Goal: Task Accomplishment & Management: Manage account settings

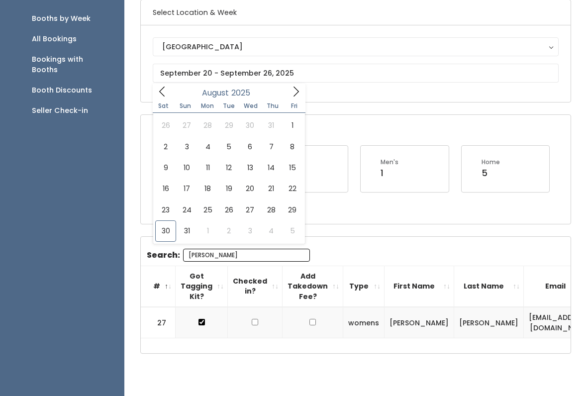
click at [304, 90] on span at bounding box center [295, 91] width 19 height 15
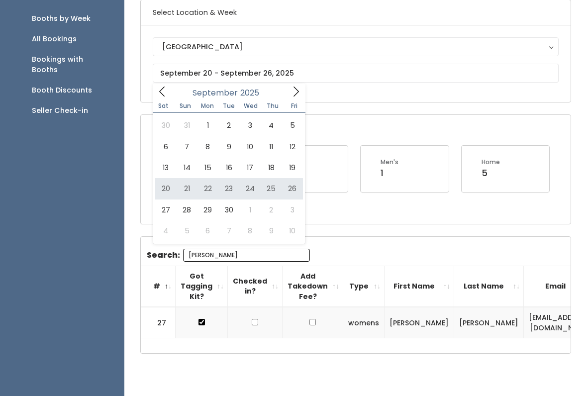
type input "[DATE] to [DATE]"
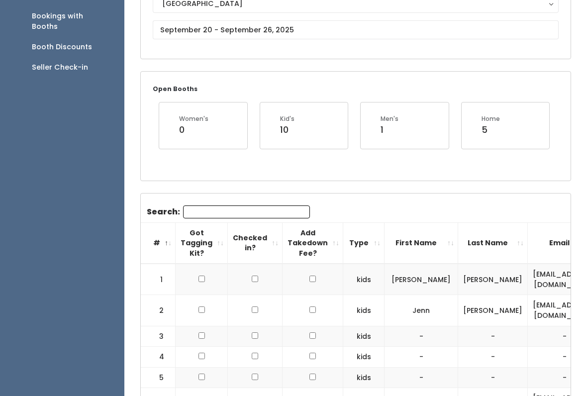
click at [231, 206] on input "Search:" at bounding box center [246, 211] width 127 height 13
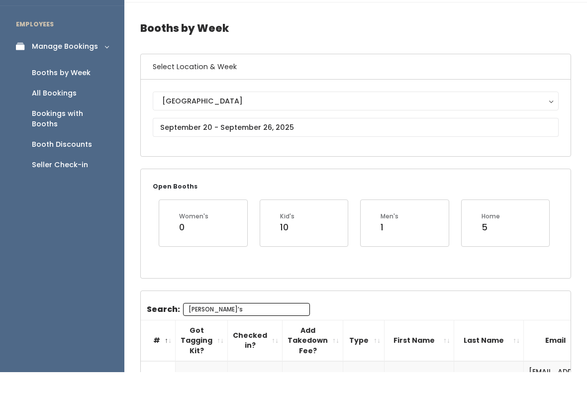
scroll to position [87, 0]
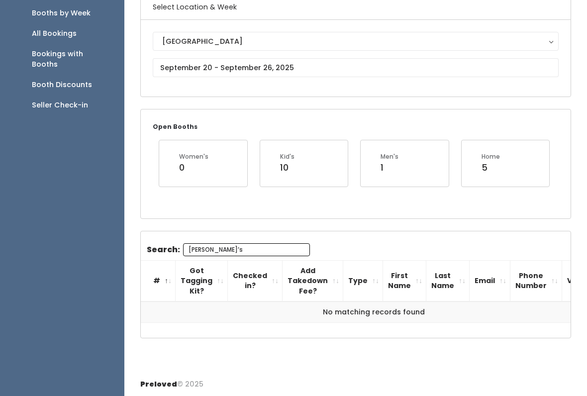
type input "Ali’s"
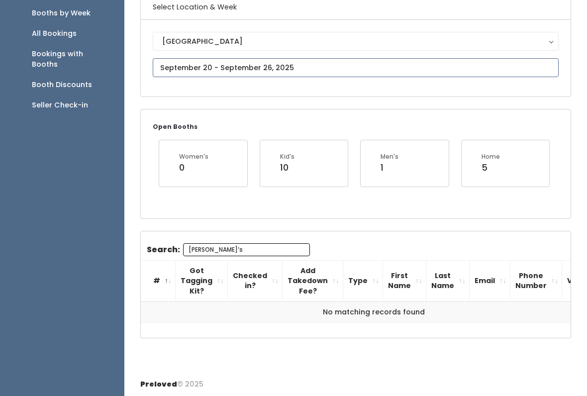
click at [343, 66] on input "text" at bounding box center [356, 67] width 406 height 19
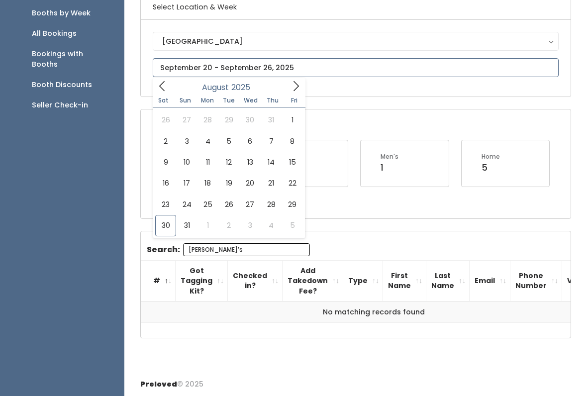
click at [294, 88] on icon at bounding box center [295, 86] width 11 height 11
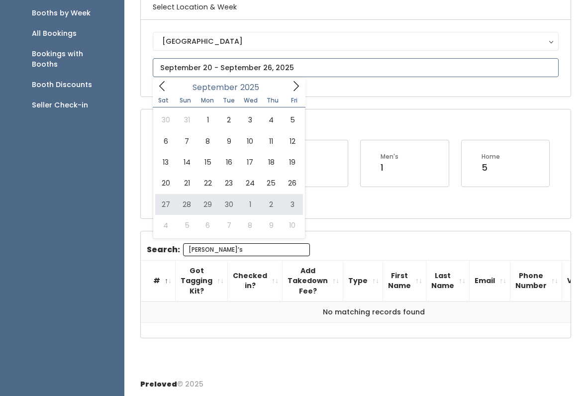
type input "September 27 to October 3"
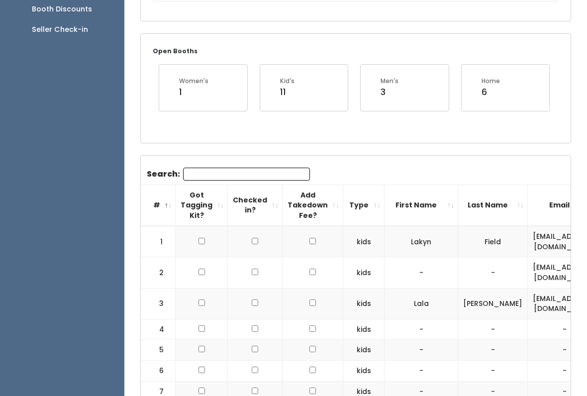
click at [256, 178] on input "Search:" at bounding box center [246, 174] width 127 height 13
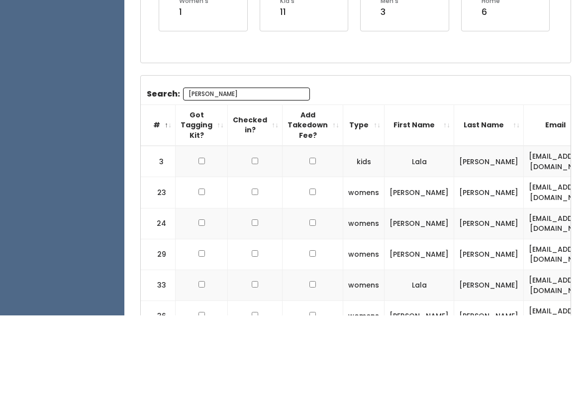
scroll to position [87, 0]
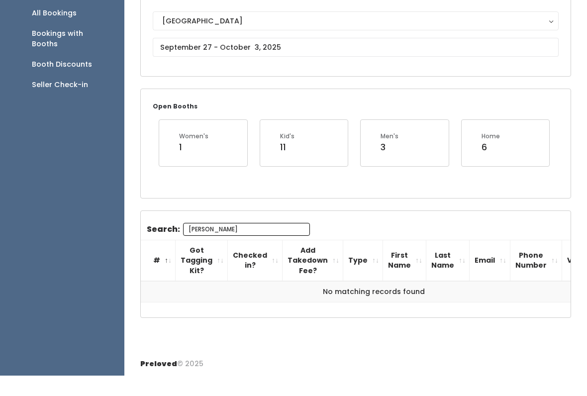
type input "[PERSON_NAME]"
click at [304, 58] on input "text" at bounding box center [356, 67] width 406 height 19
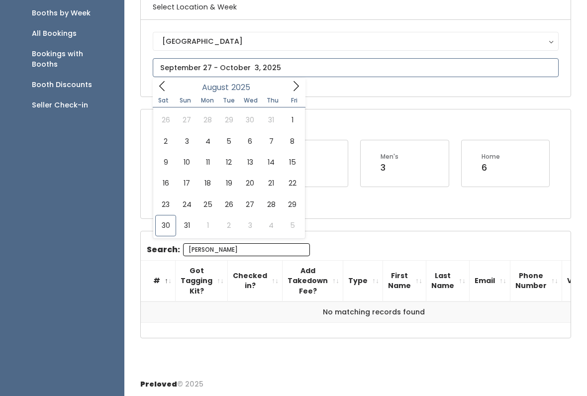
type input "August 16 to August 22"
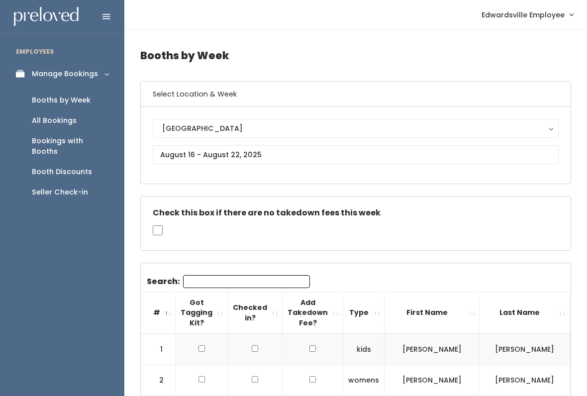
click at [243, 277] on input "Search:" at bounding box center [246, 281] width 127 height 13
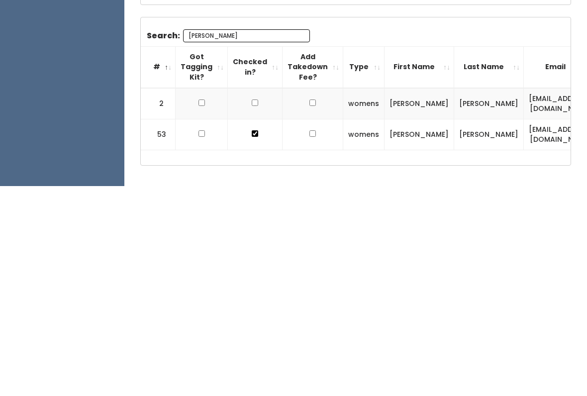
scroll to position [71, 0]
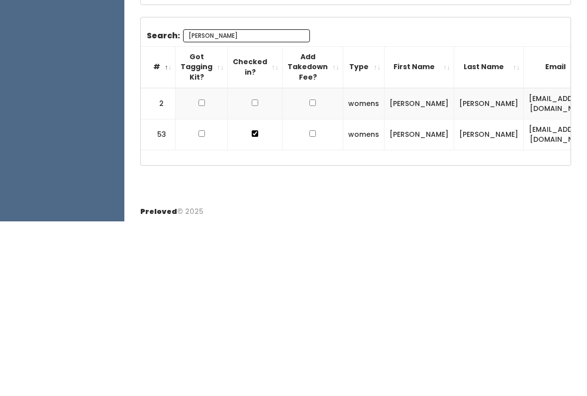
type input "[PERSON_NAME]"
click at [205, 74] on input "text" at bounding box center [356, 83] width 406 height 19
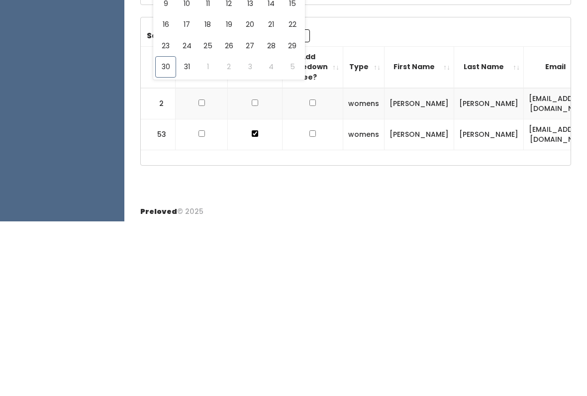
click at [284, 94] on div "August 2025" at bounding box center [229, 101] width 114 height 15
click at [299, 96] on icon at bounding box center [295, 101] width 11 height 11
click at [302, 94] on span at bounding box center [295, 101] width 19 height 15
click at [169, 94] on span at bounding box center [162, 101] width 19 height 15
type input "September 20 to September 26"
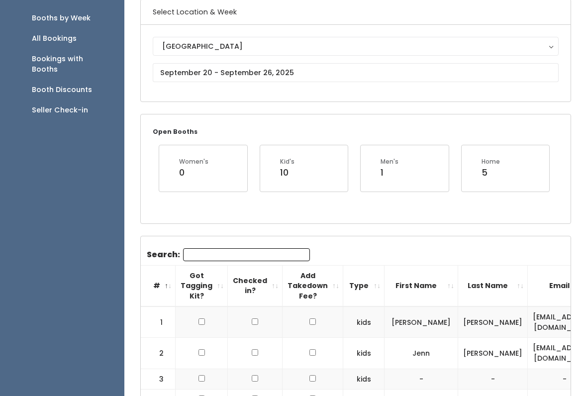
scroll to position [156, 0]
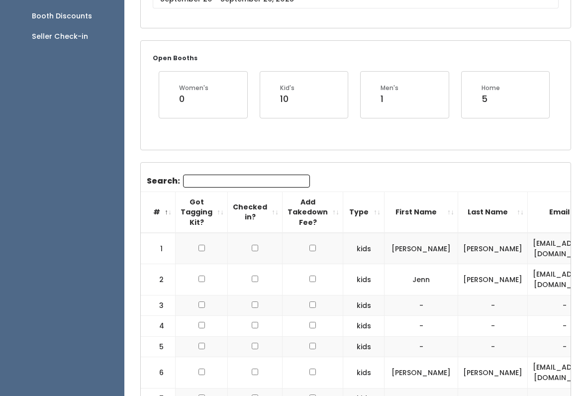
click at [251, 175] on input "Search:" at bounding box center [246, 181] width 127 height 13
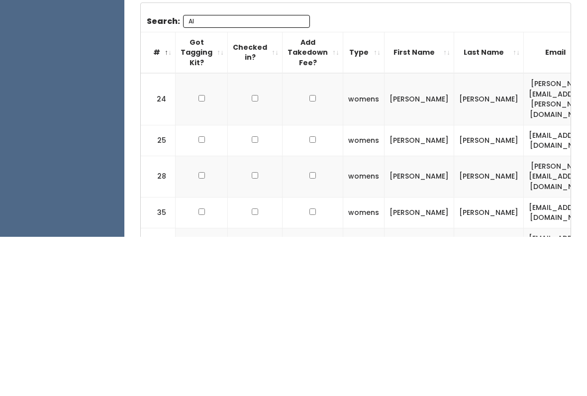
type input "Al"
click at [202, 255] on input "checkbox" at bounding box center [201, 258] width 6 height 6
checkbox input "true"
